Goal: Go to known website: Access a specific website the user already knows

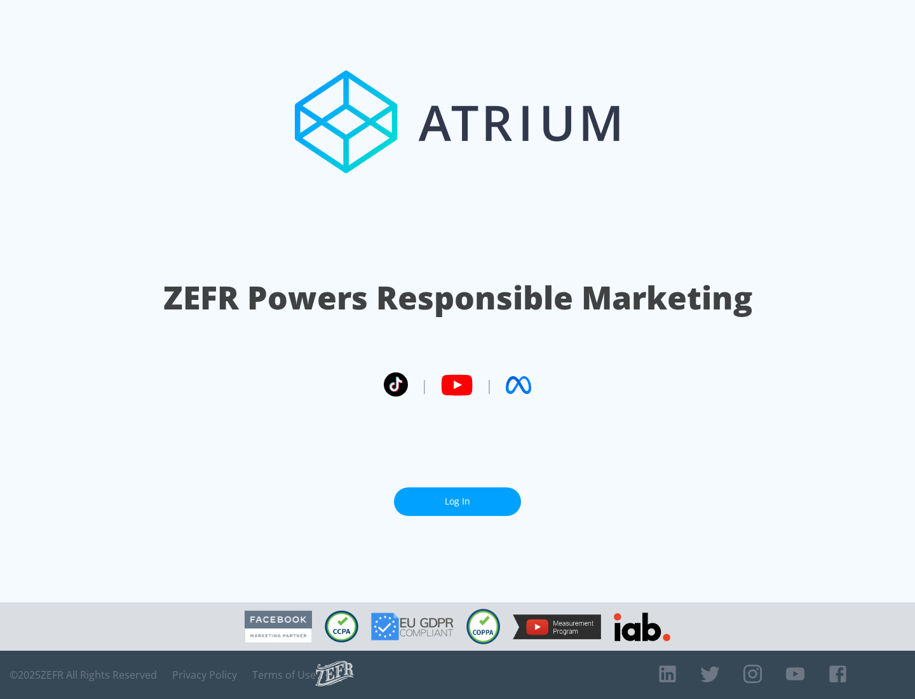
click at [458, 501] on link "Log In" at bounding box center [457, 502] width 127 height 29
